Goal: Entertainment & Leisure: Consume media (video, audio)

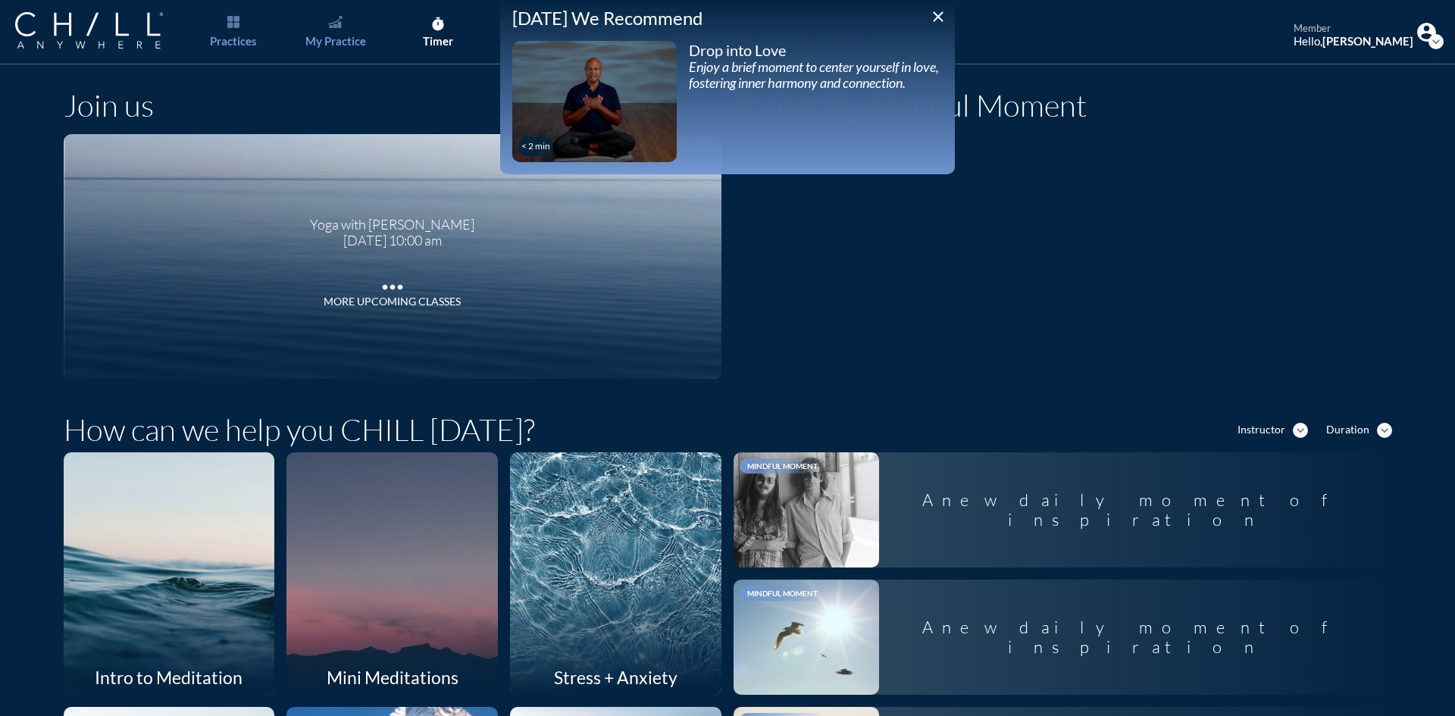
click at [346, 30] on link "My Practice" at bounding box center [336, 32] width 80 height 64
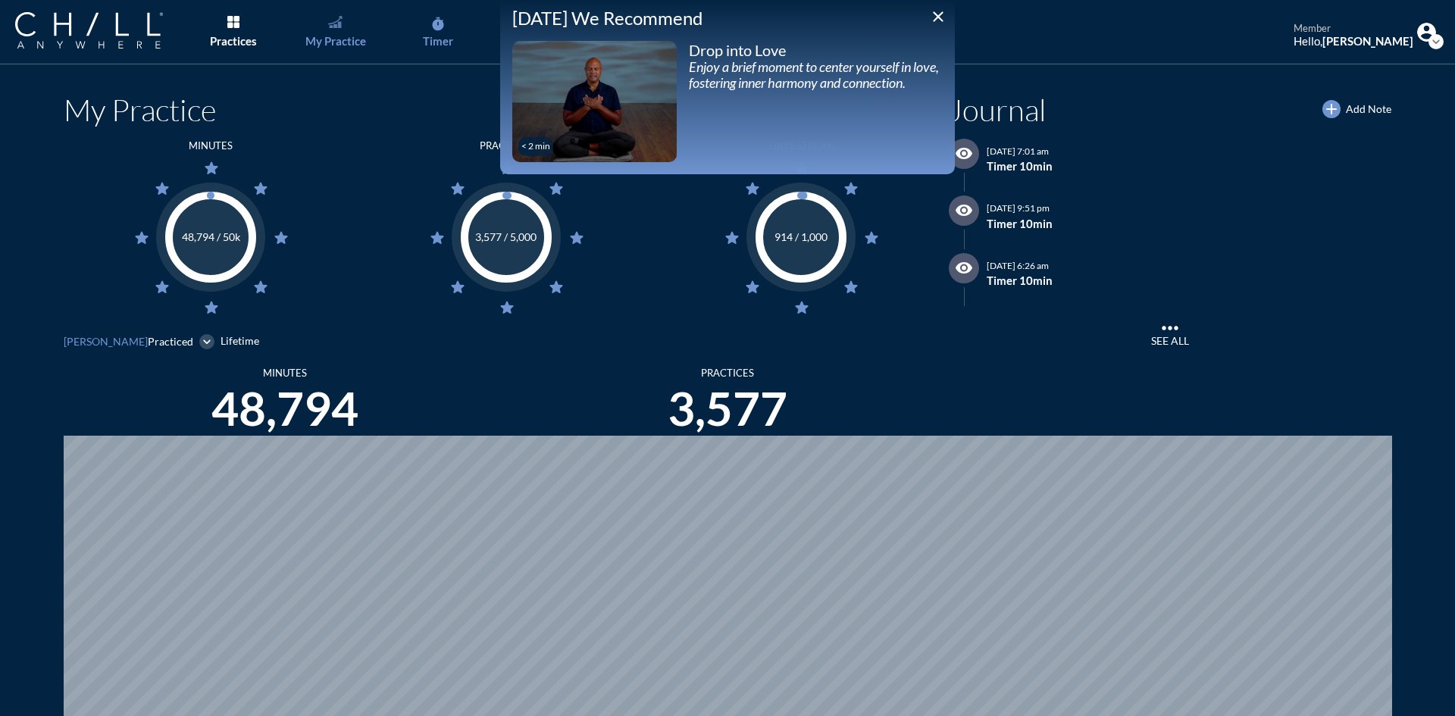
scroll to position [716, 1444]
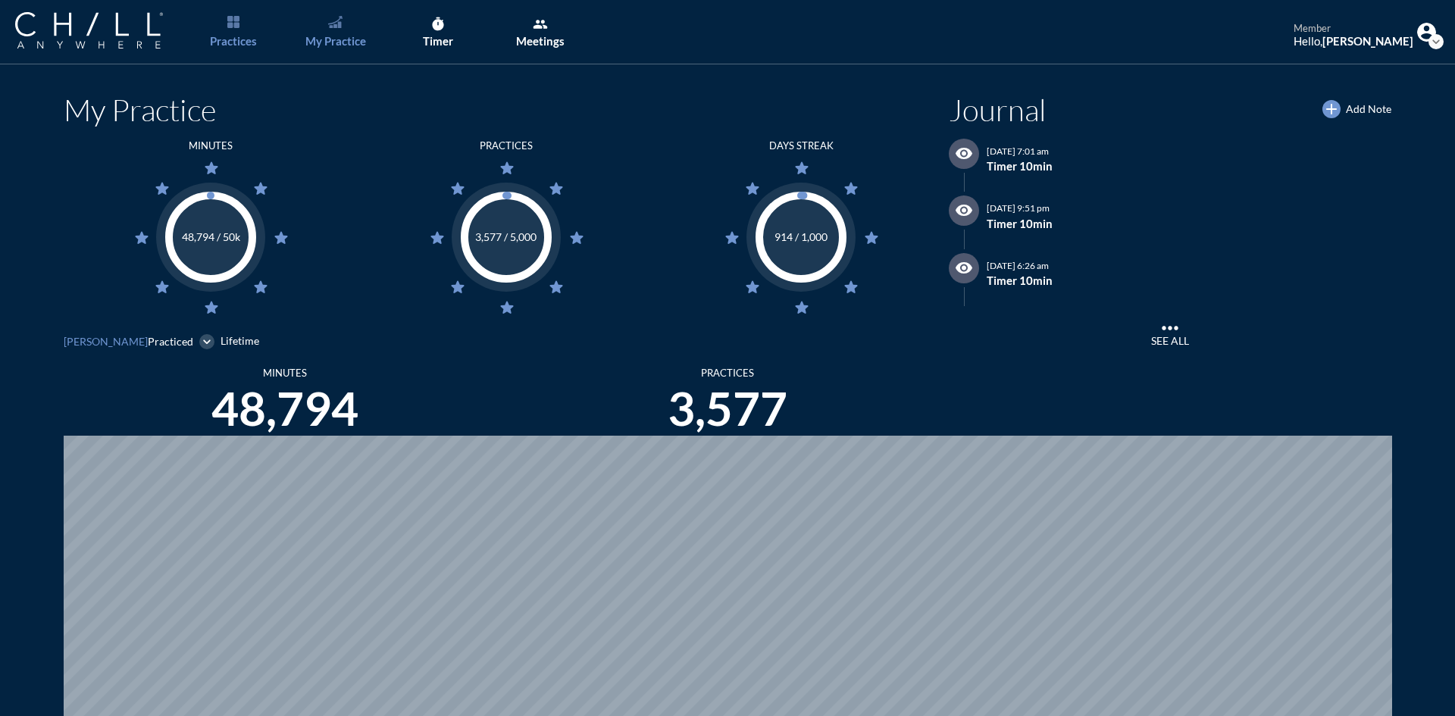
click at [241, 31] on link "Practices" at bounding box center [233, 32] width 80 height 64
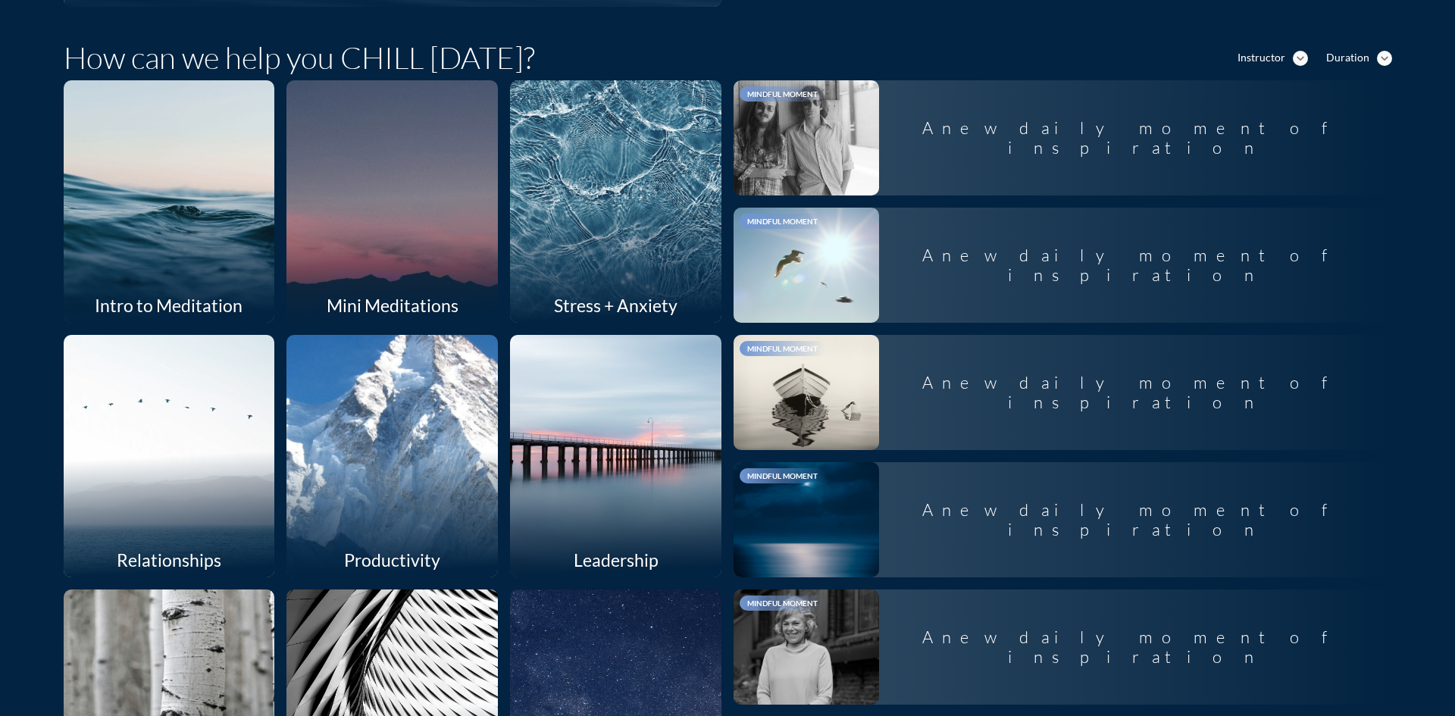
scroll to position [379, 0]
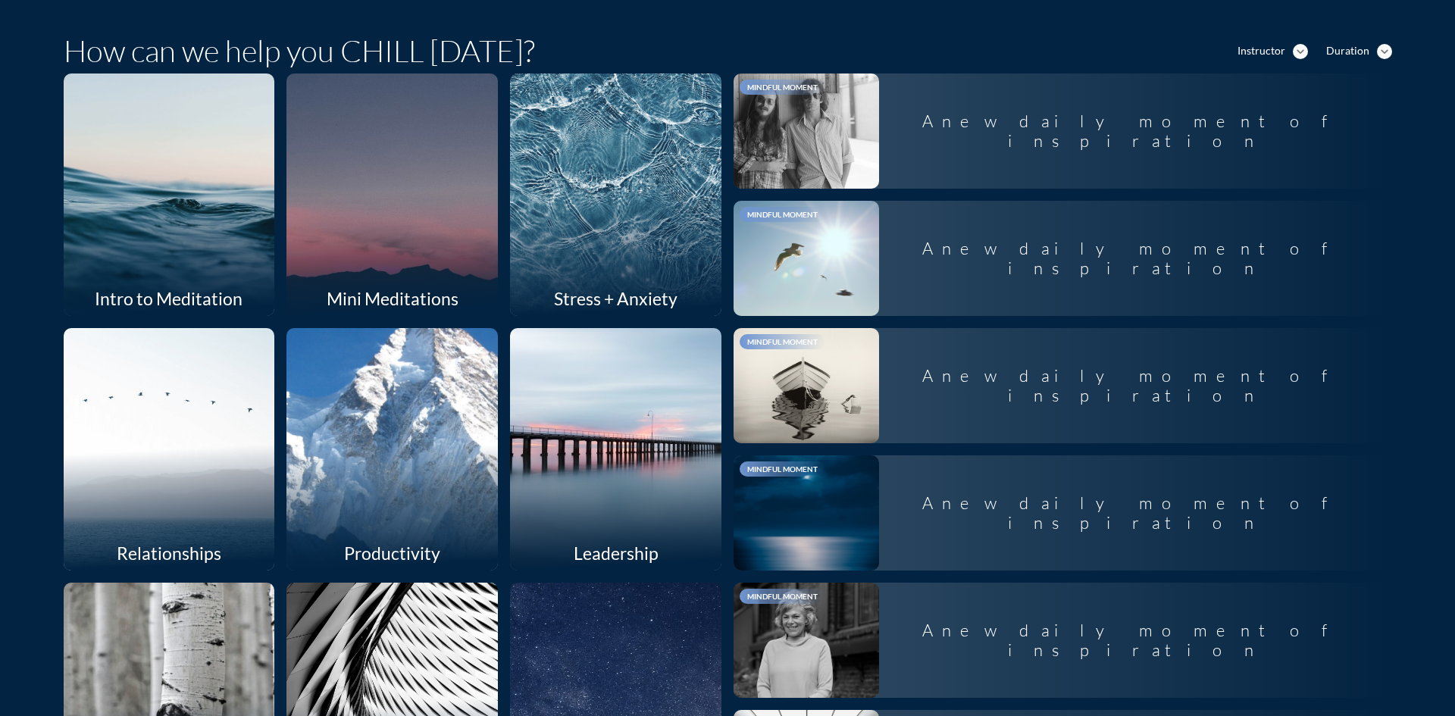
click at [605, 193] on div at bounding box center [616, 194] width 224 height 257
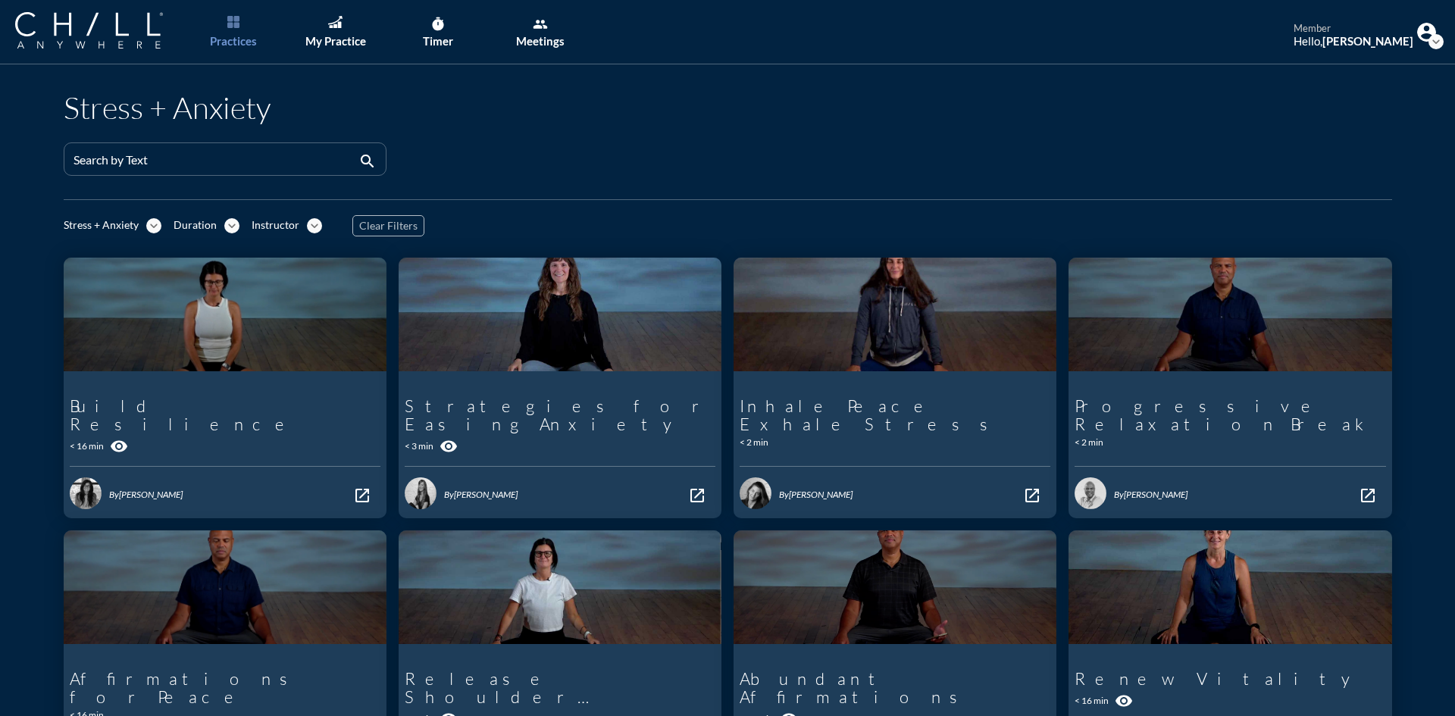
click at [226, 221] on icon "expand_more" at bounding box center [231, 225] width 15 height 15
click at [222, 280] on link "Longer" at bounding box center [199, 276] width 64 height 24
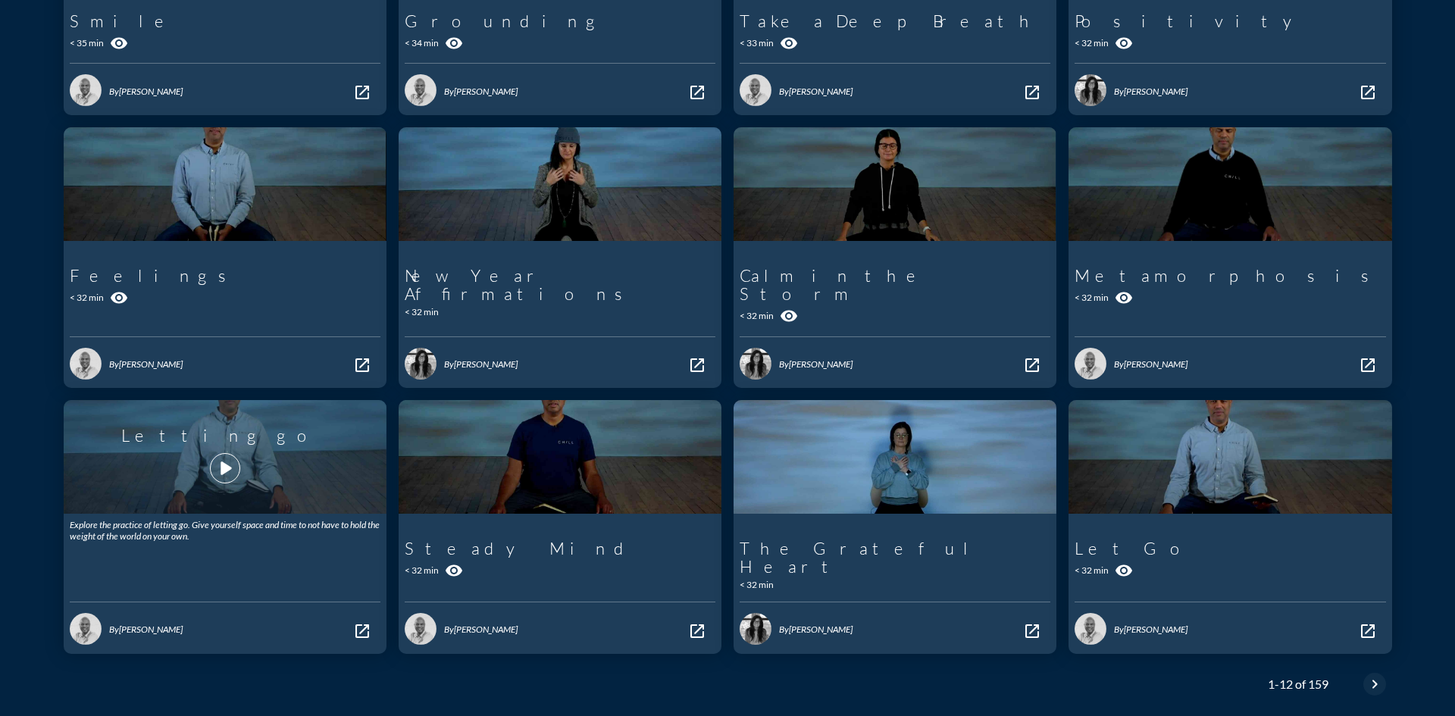
scroll to position [361, 0]
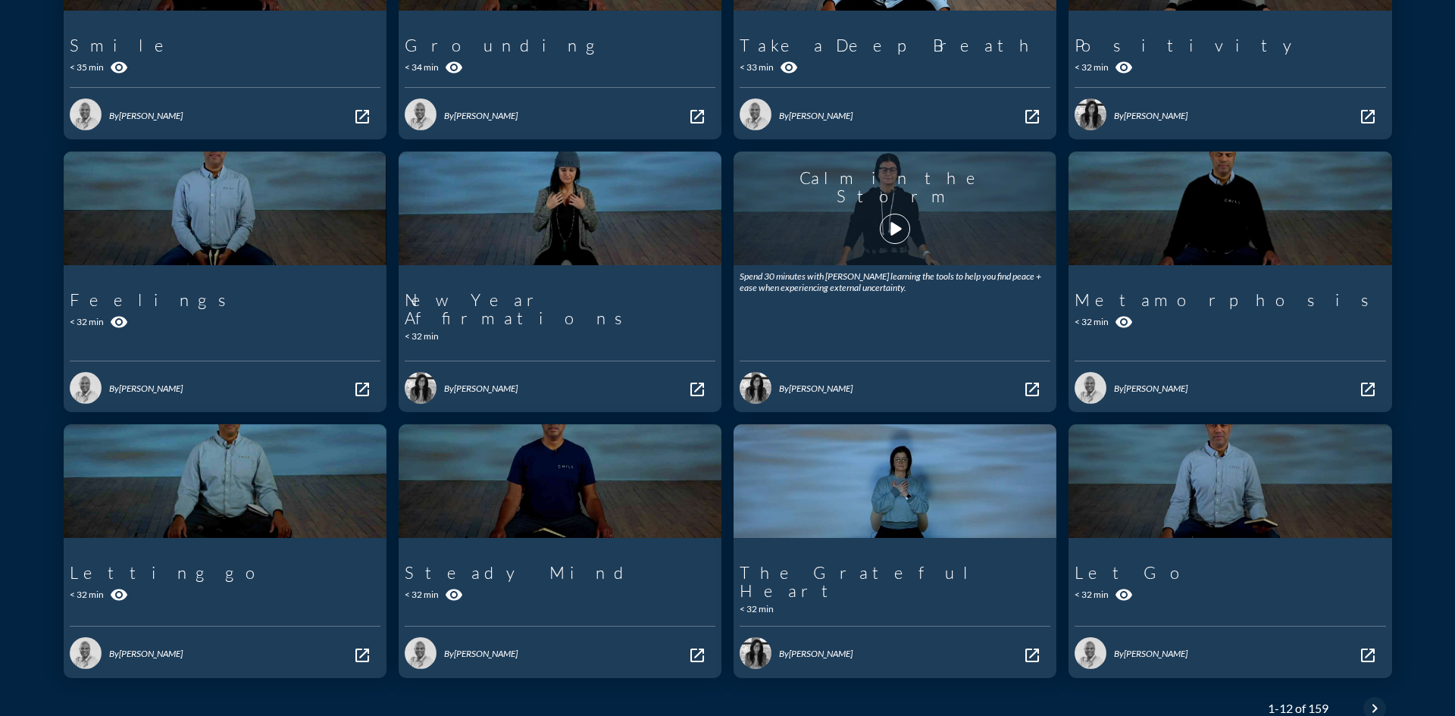
click at [897, 227] on icon "play_arrow" at bounding box center [895, 229] width 26 height 26
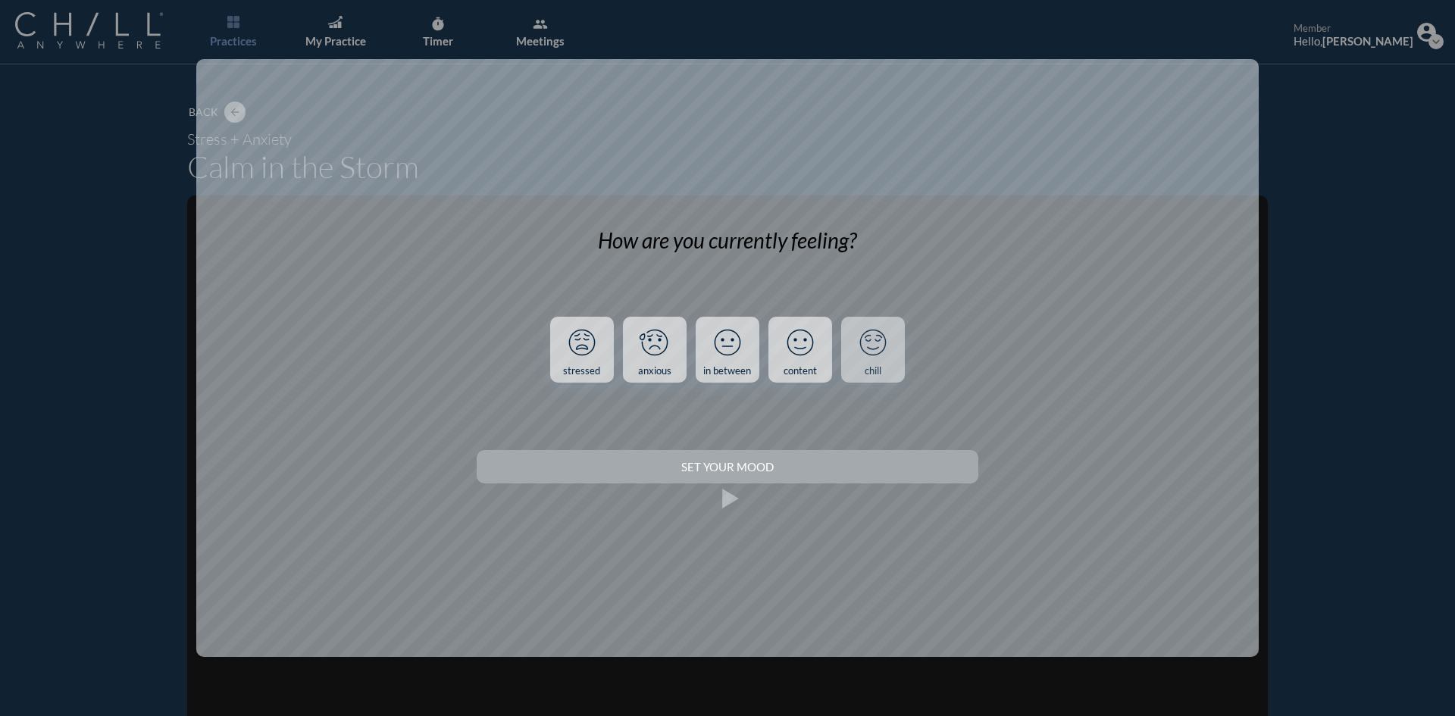
click at [872, 355] on icon at bounding box center [872, 342] width 25 height 25
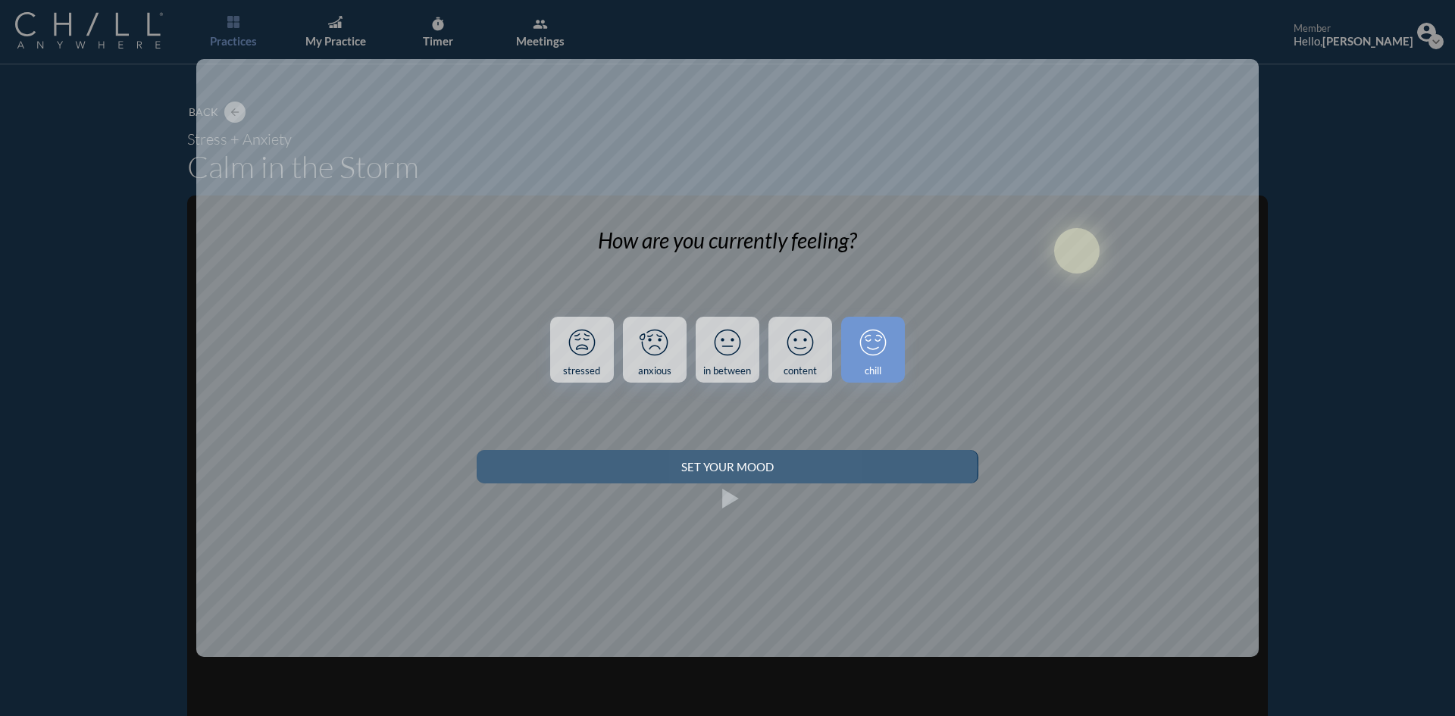
click at [828, 473] on div "Set your Mood" at bounding box center [727, 467] width 448 height 14
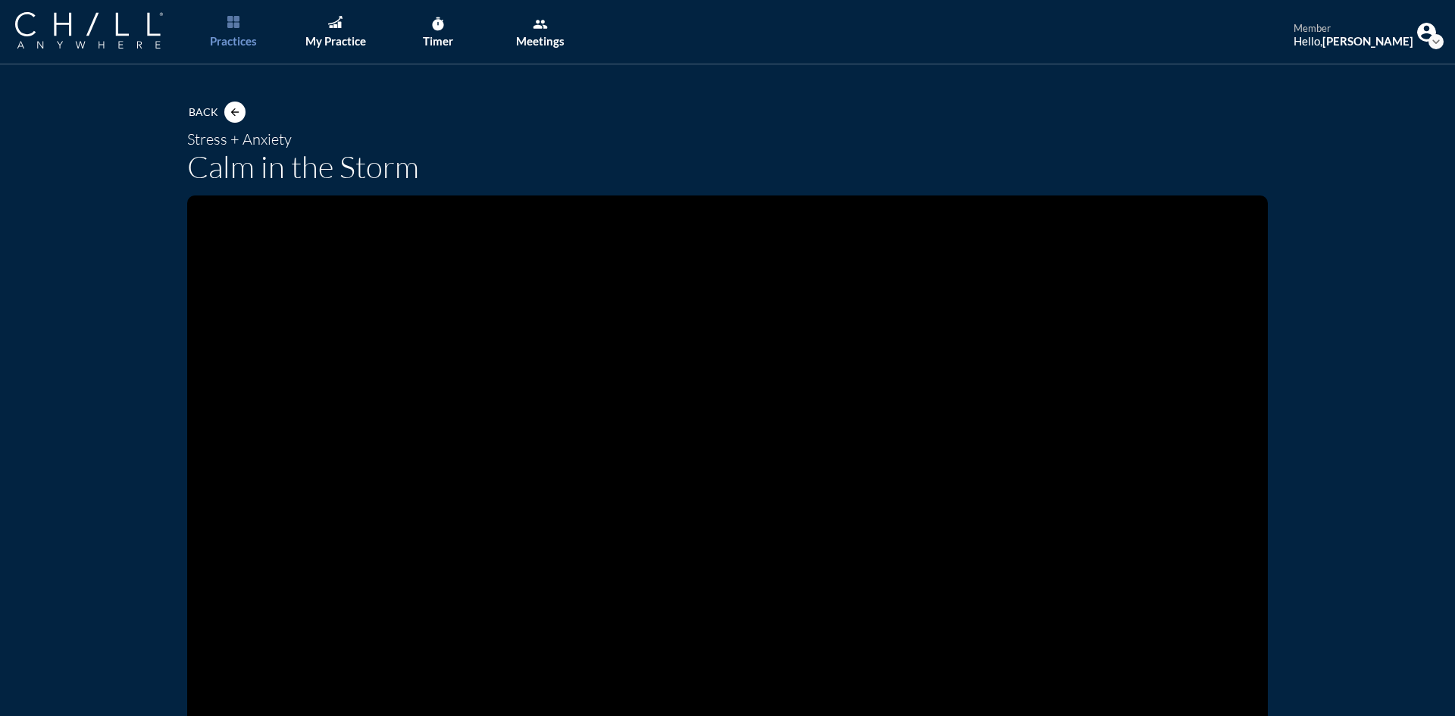
click at [605, 421] on video at bounding box center [727, 499] width 1081 height 606
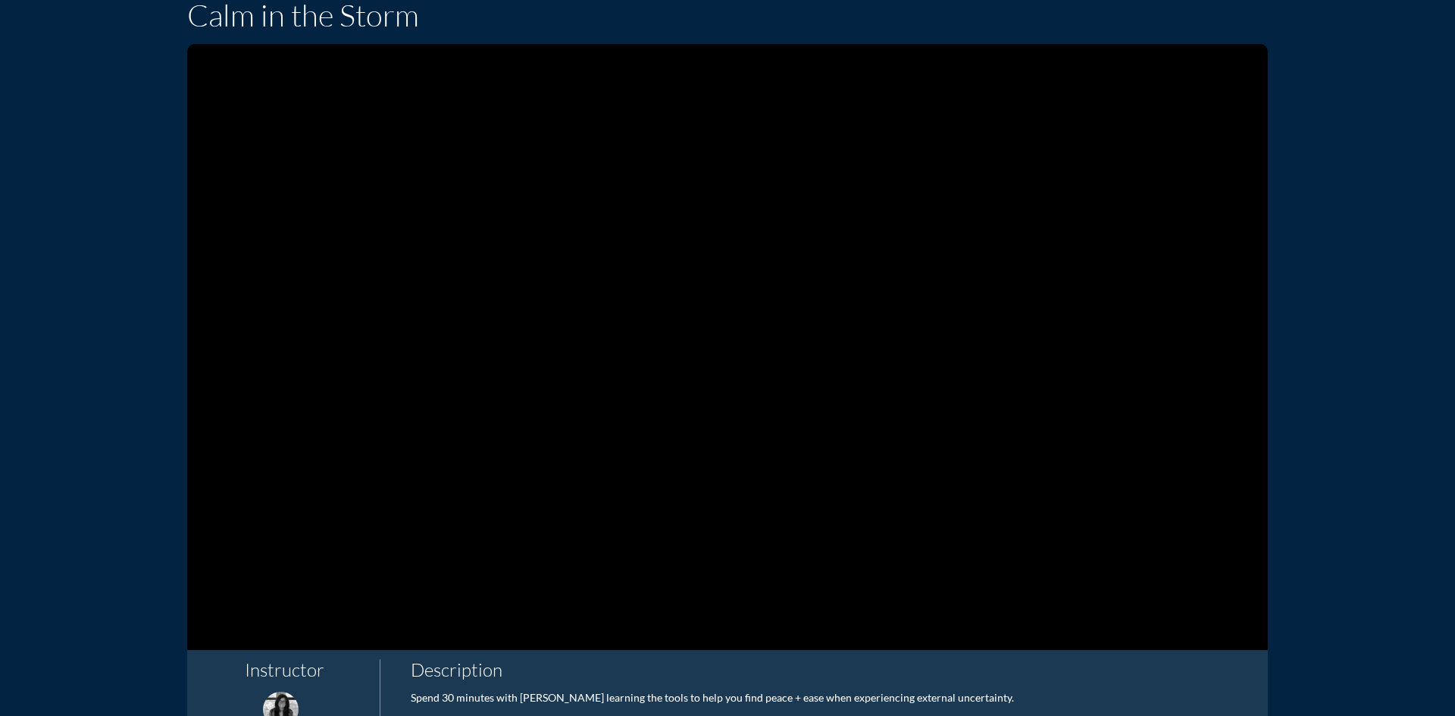
scroll to position [141, 0]
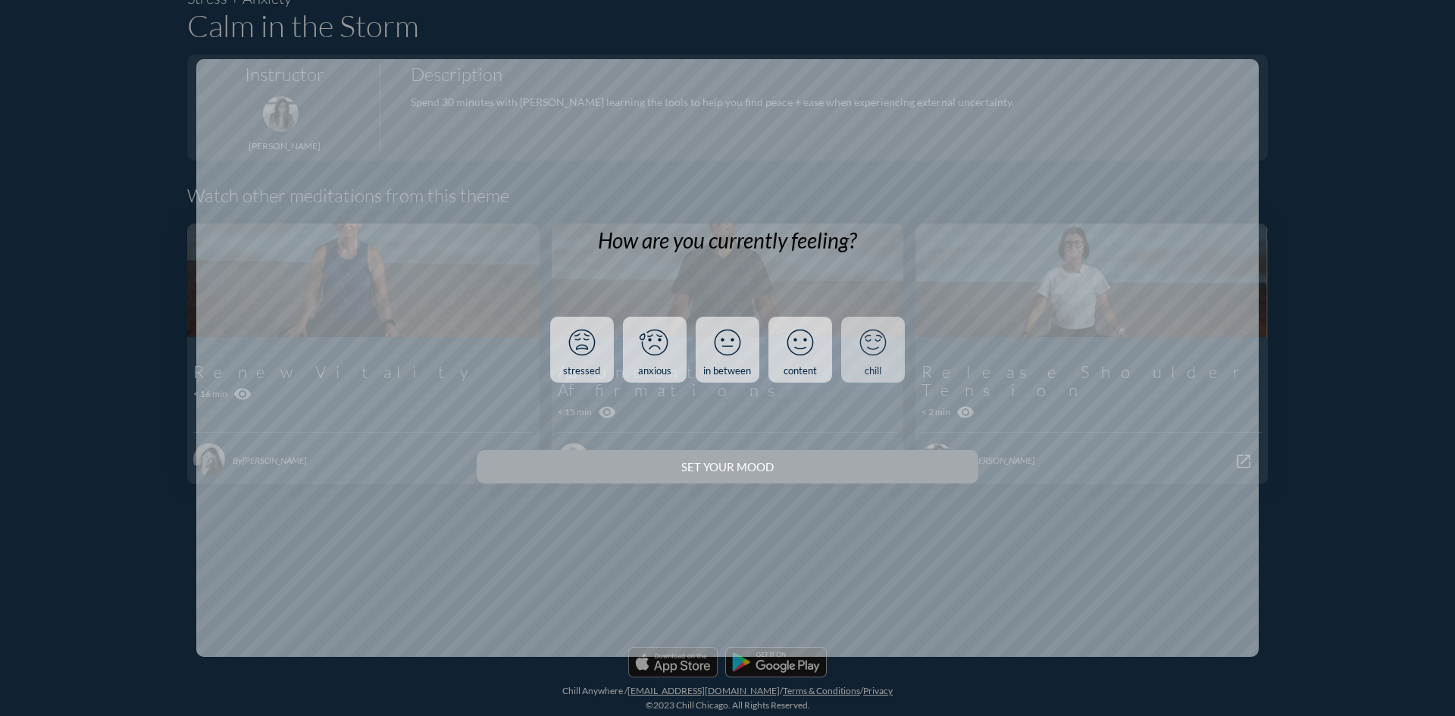
click at [886, 365] on link "chill" at bounding box center [873, 350] width 64 height 67
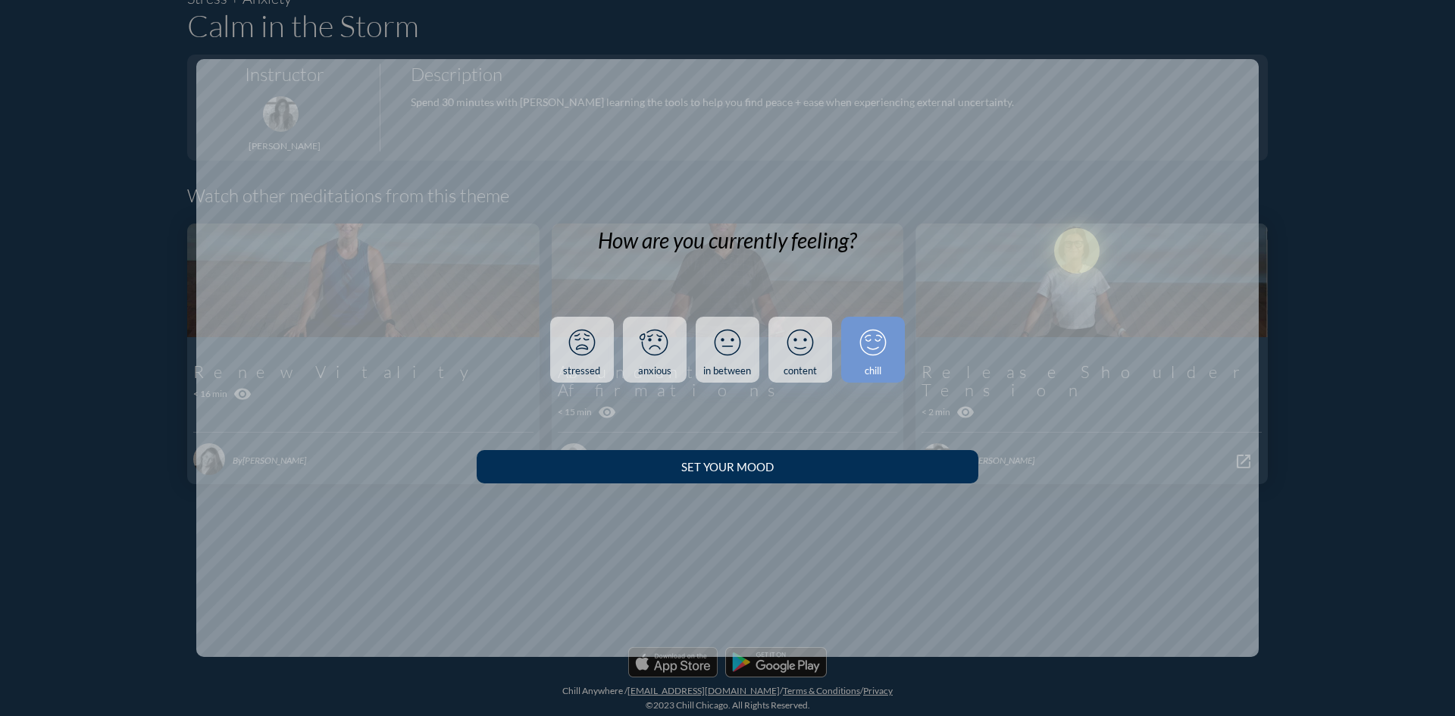
click at [861, 480] on button "Set your Mood" at bounding box center [727, 466] width 501 height 33
